Goal: Information Seeking & Learning: Find specific fact

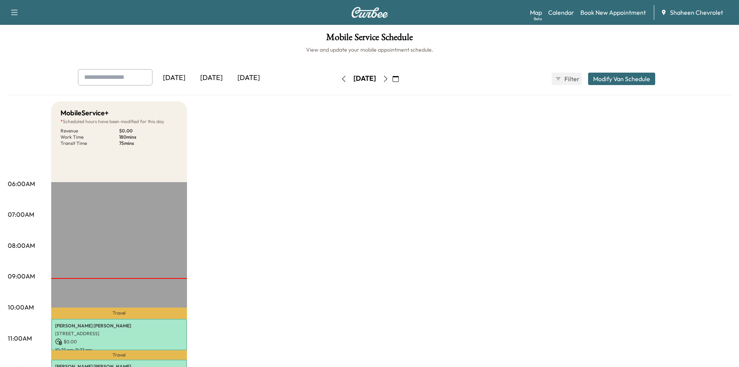
click at [389, 79] on icon "button" at bounding box center [385, 79] width 6 height 6
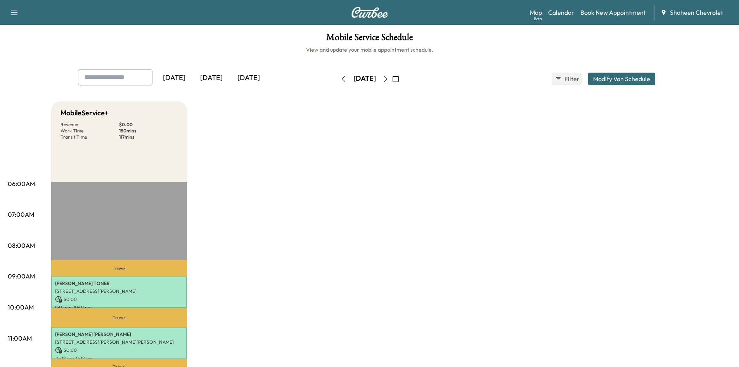
scroll to position [155, 0]
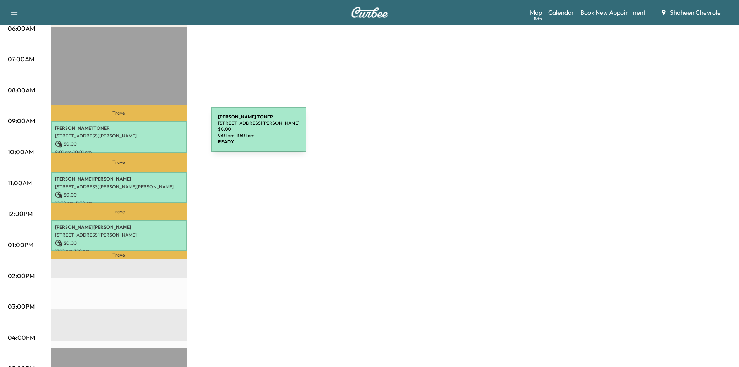
click at [153, 134] on p "[STREET_ADDRESS][PERSON_NAME]" at bounding box center [119, 136] width 128 height 6
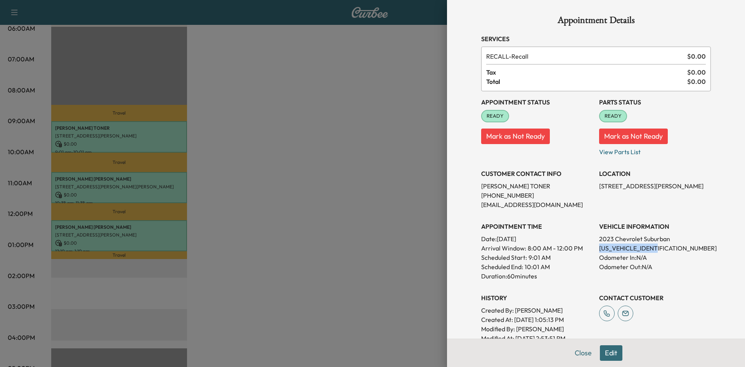
drag, startPoint x: 657, startPoint y: 248, endPoint x: 594, endPoint y: 251, distance: 62.9
click at [599, 251] on p "[US_VEHICLE_IDENTIFICATION_NUMBER]" at bounding box center [655, 247] width 112 height 9
copy p "[US_VEHICLE_IDENTIFICATION_NUMBER]"
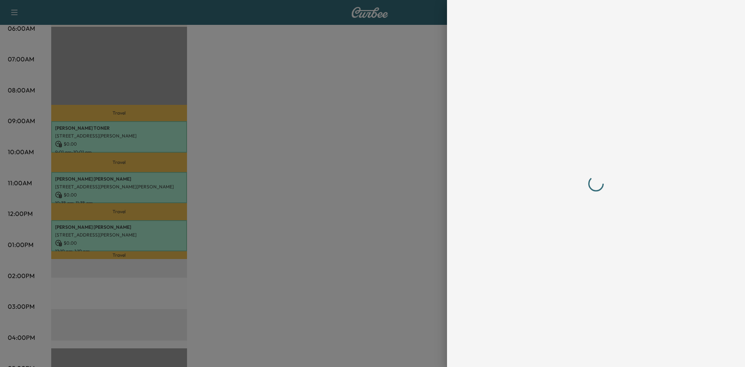
click at [319, 193] on div at bounding box center [372, 183] width 745 height 367
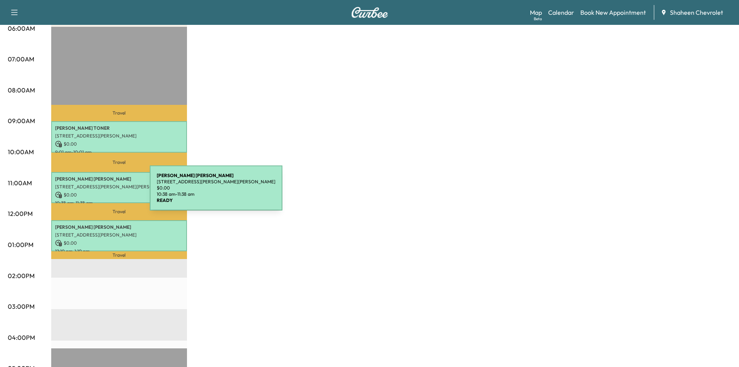
click at [92, 192] on p "$ 0.00" at bounding box center [119, 194] width 128 height 7
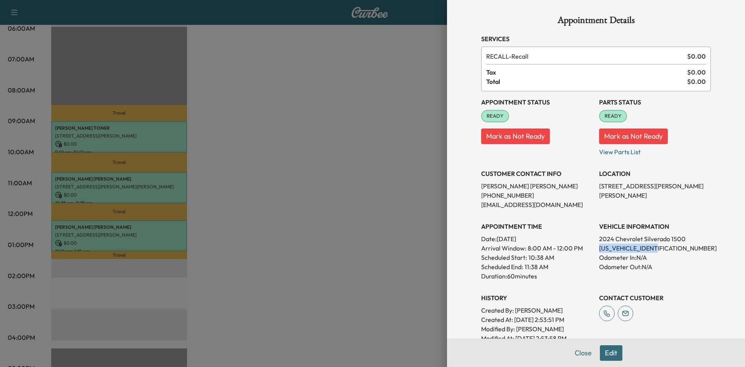
drag, startPoint x: 658, startPoint y: 247, endPoint x: 593, endPoint y: 250, distance: 64.4
click at [599, 250] on p "[US_VEHICLE_IDENTIFICATION_NUMBER]" at bounding box center [655, 247] width 112 height 9
copy p "[US_VEHICLE_IDENTIFICATION_NUMBER]"
click at [109, 230] on div at bounding box center [372, 183] width 745 height 367
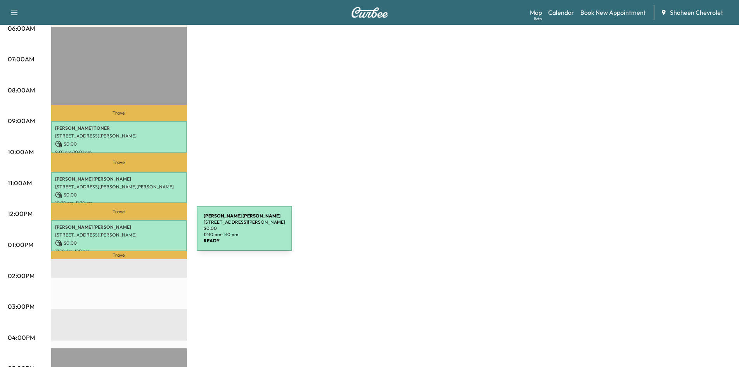
click at [138, 233] on p "[STREET_ADDRESS][PERSON_NAME]" at bounding box center [119, 235] width 128 height 6
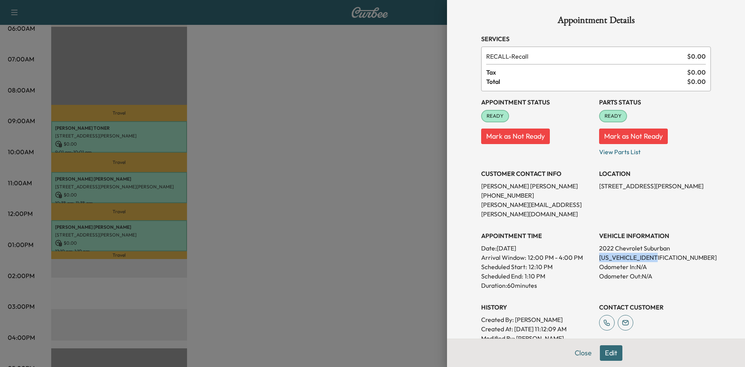
drag, startPoint x: 662, startPoint y: 248, endPoint x: 593, endPoint y: 250, distance: 68.7
click at [599, 253] on p "[US_VEHICLE_IDENTIFICATION_NUMBER]" at bounding box center [655, 257] width 112 height 9
copy p "[US_VEHICLE_IDENTIFICATION_NUMBER]"
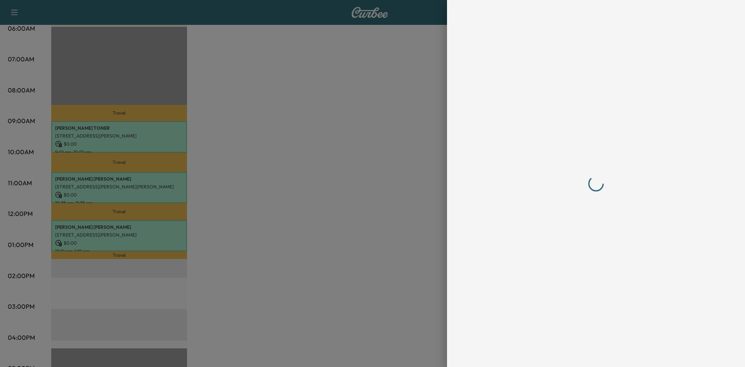
click at [350, 76] on div at bounding box center [372, 183] width 745 height 367
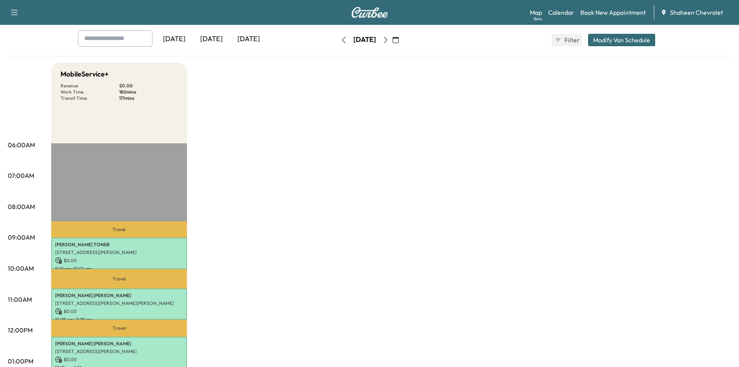
scroll to position [0, 0]
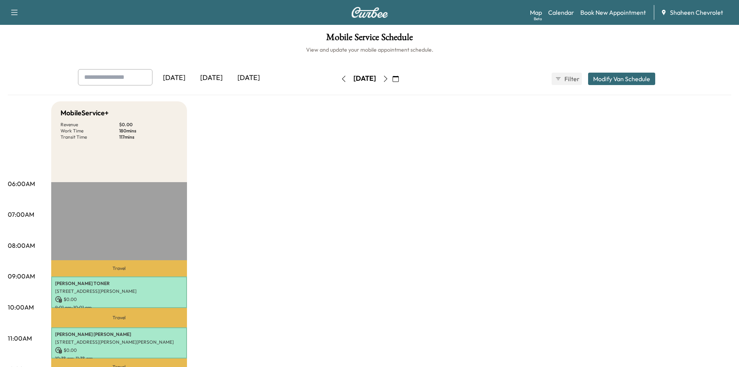
click at [209, 77] on div "[DATE]" at bounding box center [211, 78] width 37 height 18
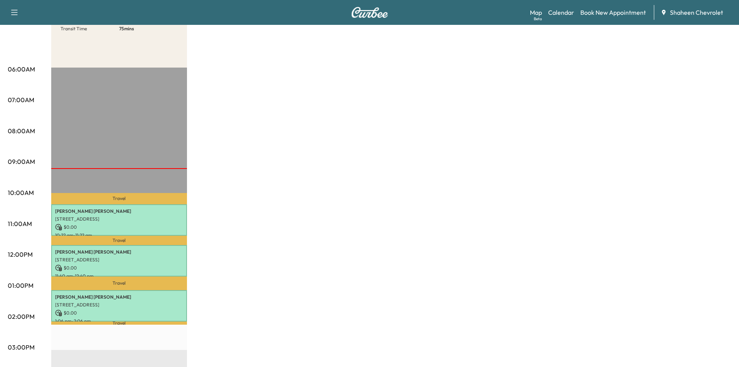
scroll to position [116, 0]
